Goal: Task Accomplishment & Management: Use online tool/utility

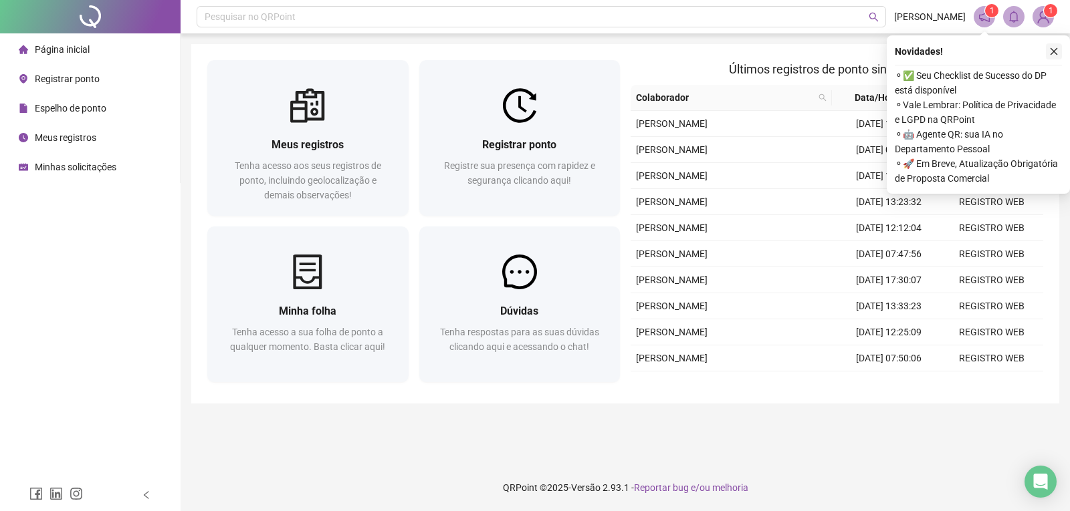
click at [1052, 49] on icon "close" at bounding box center [1053, 51] width 7 height 7
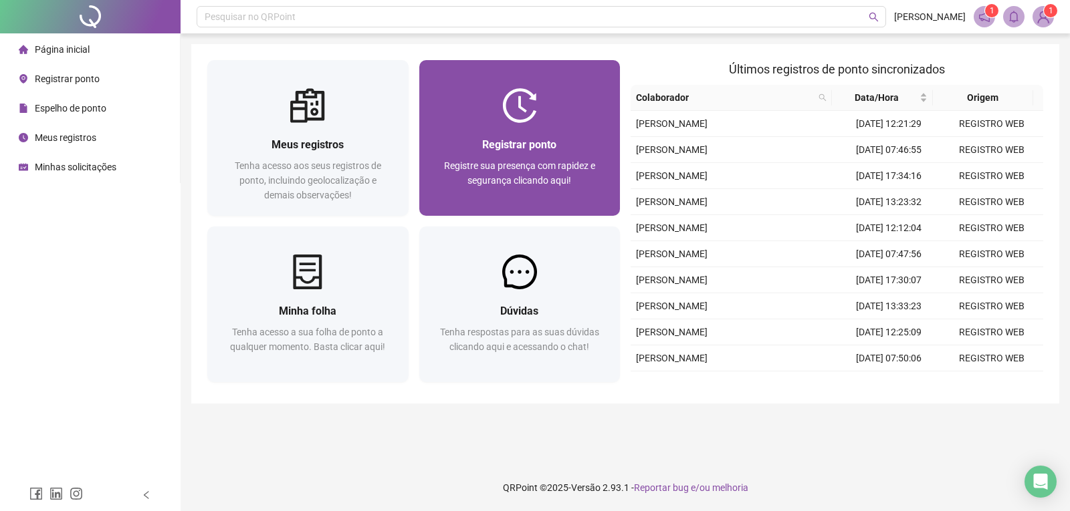
click at [558, 144] on div "Registrar ponto" at bounding box center [519, 144] width 169 height 17
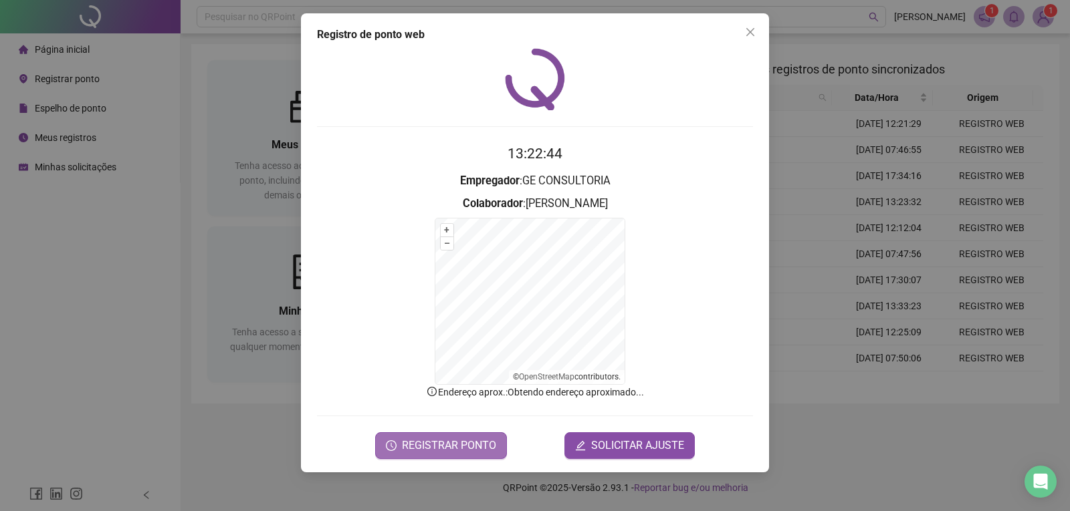
click at [459, 449] on span "REGISTRAR PONTO" at bounding box center [449, 446] width 94 height 16
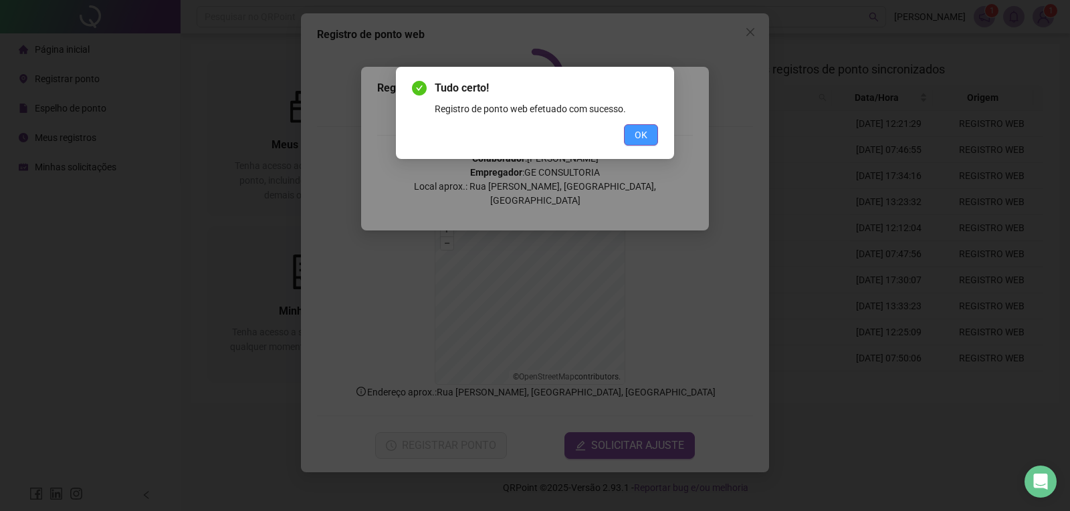
click at [641, 132] on span "OK" at bounding box center [640, 135] width 13 height 15
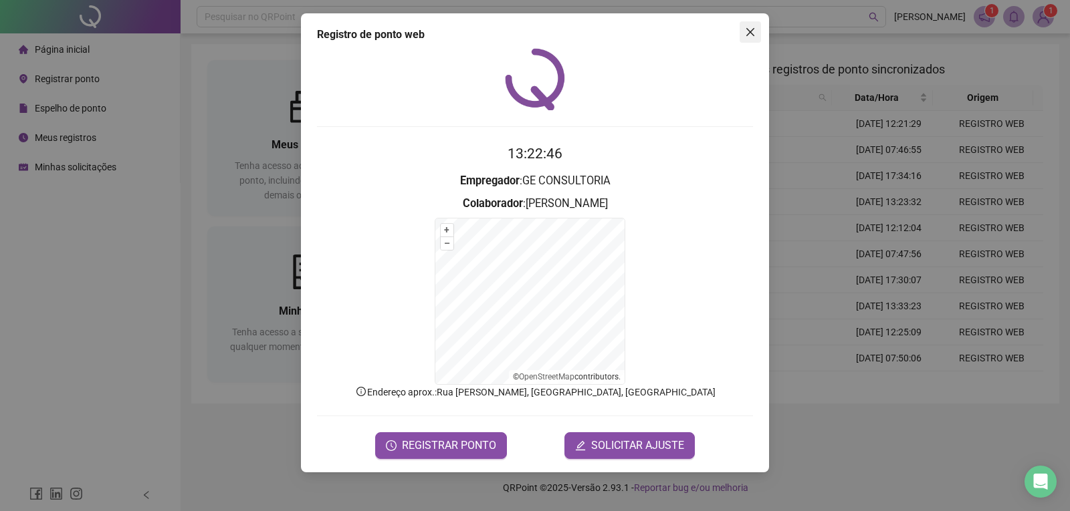
click at [752, 31] on icon "close" at bounding box center [750, 32] width 8 height 8
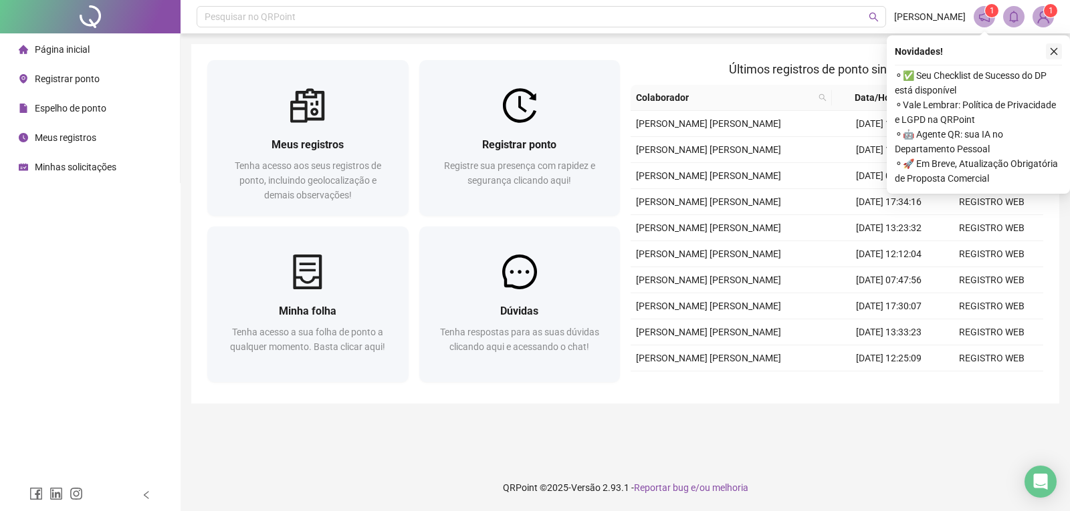
click at [1054, 48] on icon "close" at bounding box center [1053, 51] width 9 height 9
